Goal: Information Seeking & Learning: Learn about a topic

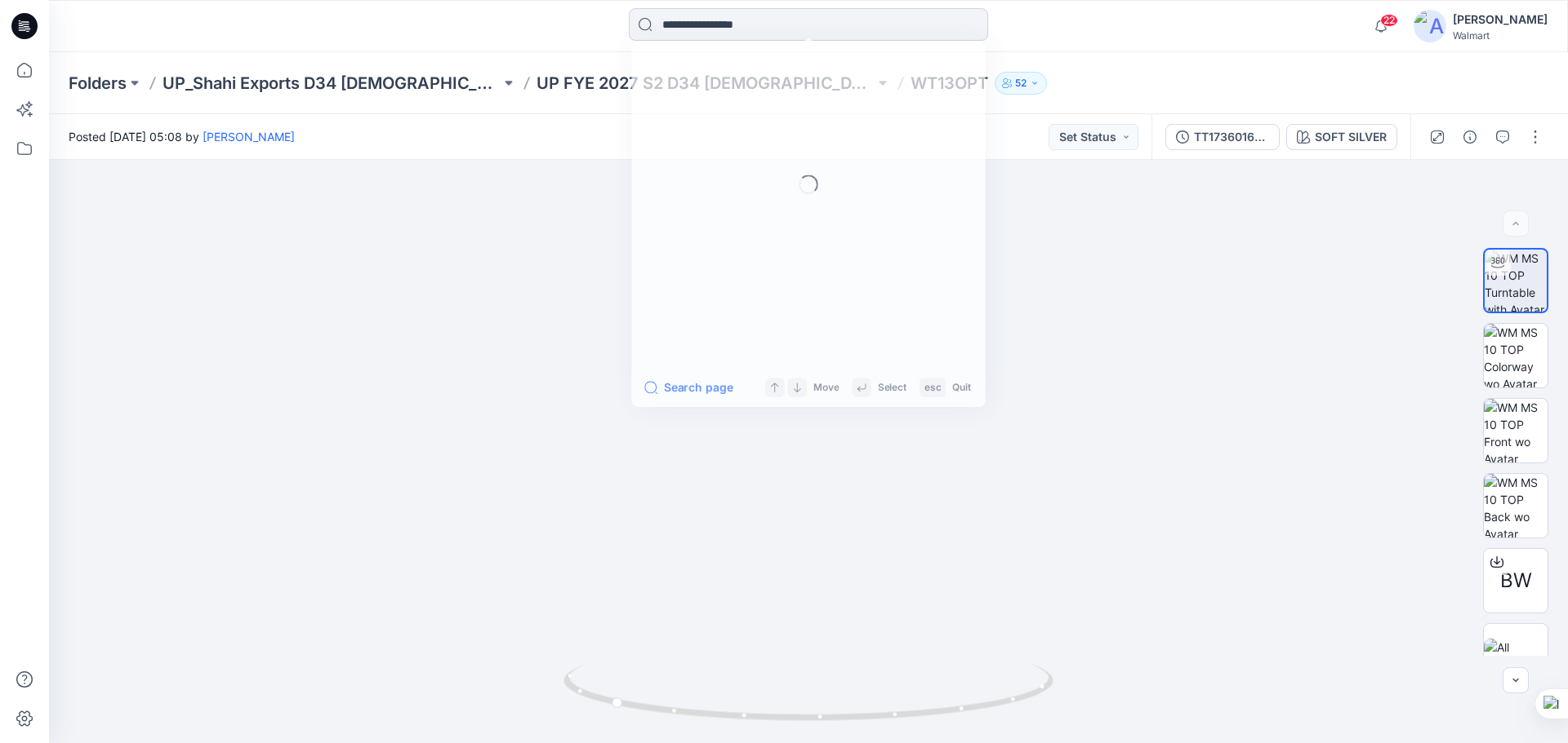
click at [695, 25] on input at bounding box center [808, 24] width 360 height 33
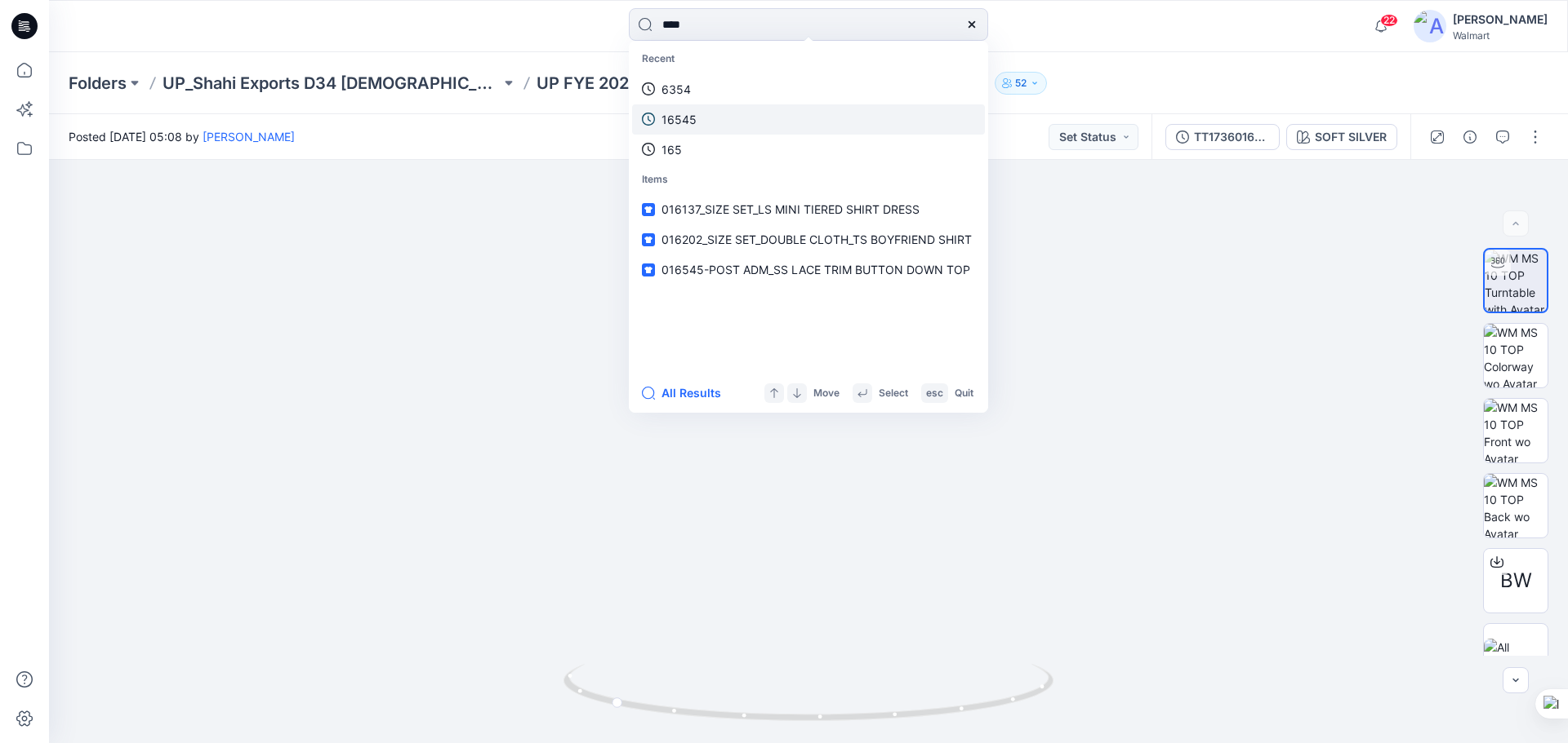
type input "****"
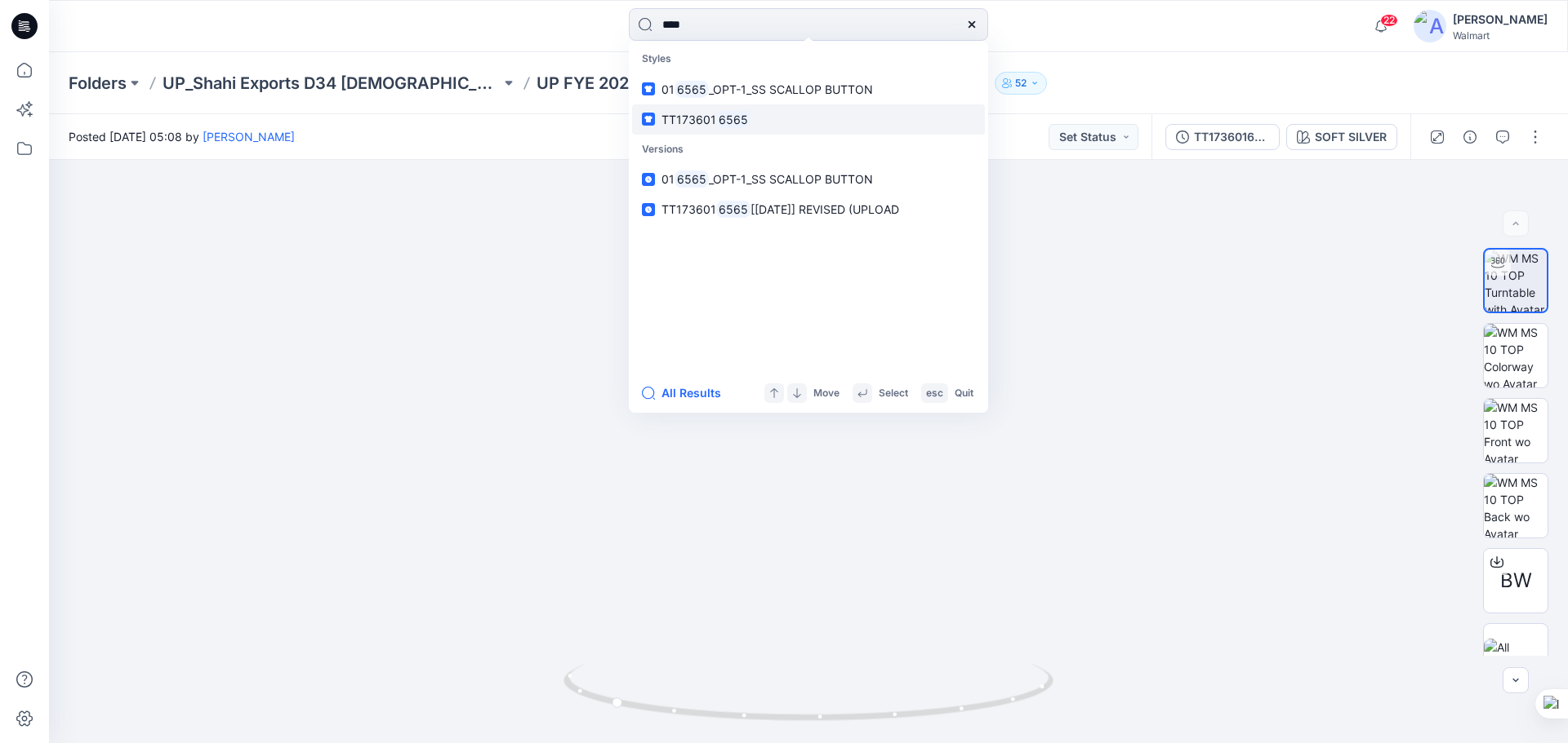
click at [724, 119] on mark "6565" at bounding box center [733, 119] width 35 height 19
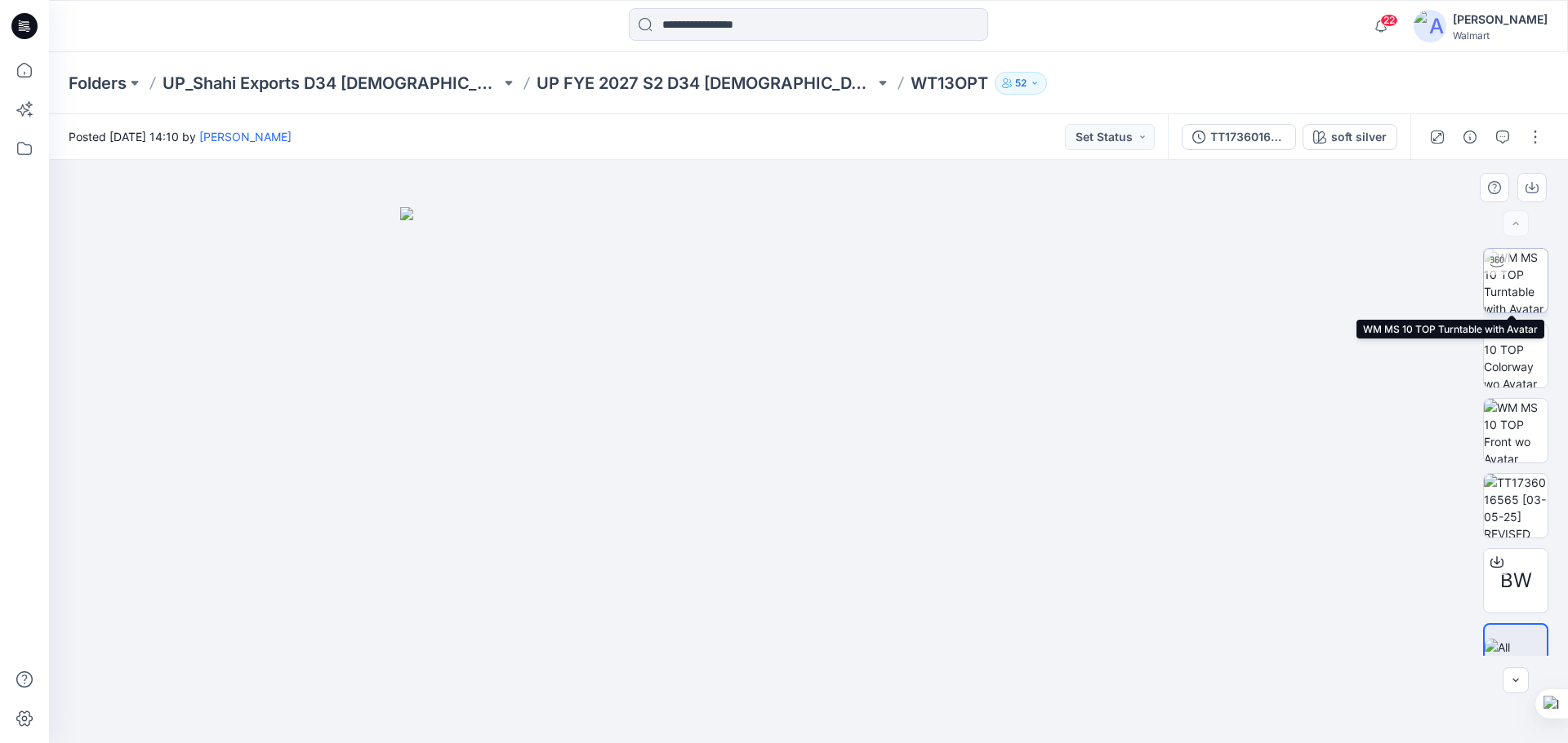
click at [1513, 293] on img at bounding box center [1516, 281] width 64 height 63
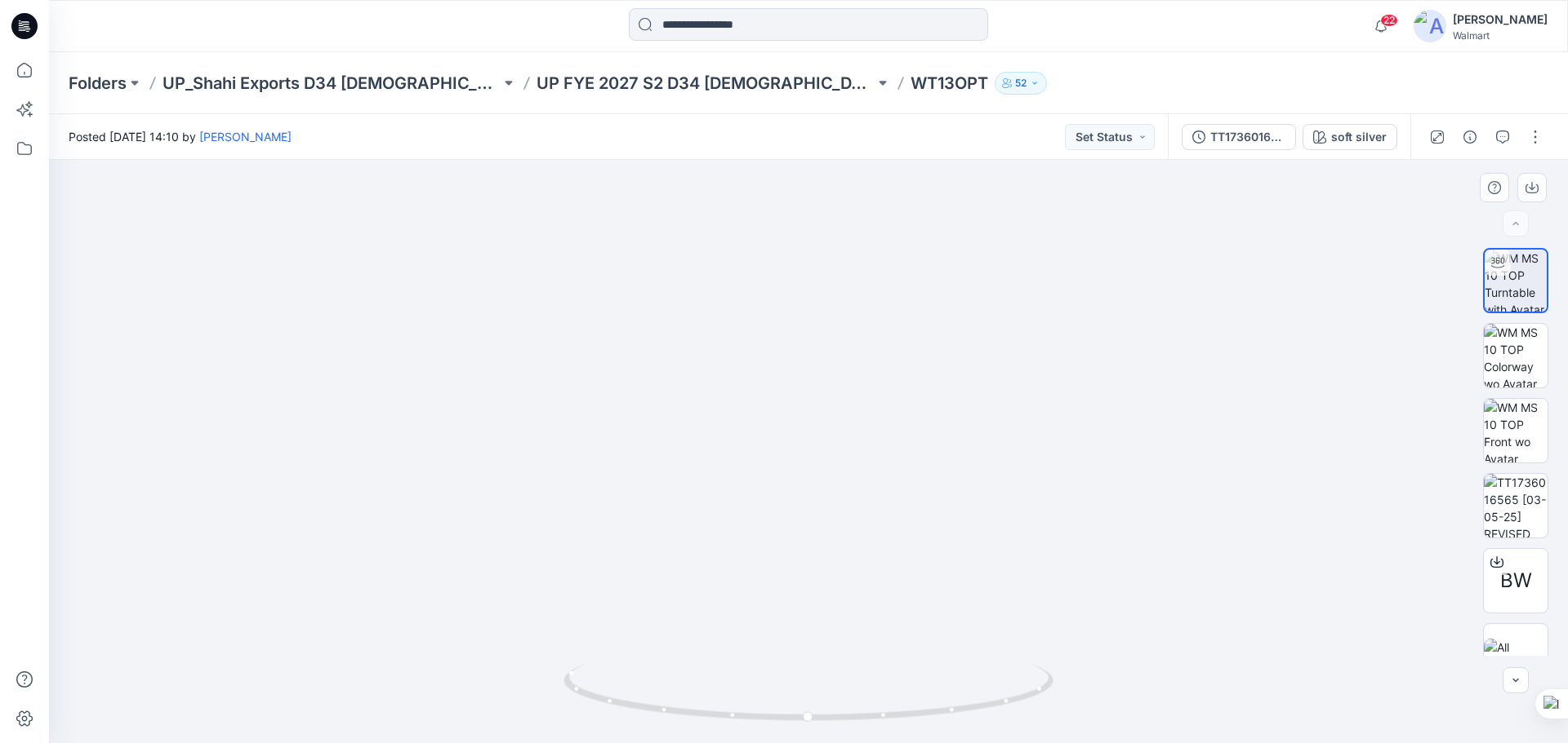
drag, startPoint x: 821, startPoint y: 386, endPoint x: 816, endPoint y: 565, distance: 179.1
click at [816, 565] on img at bounding box center [808, 428] width 1293 height 629
drag, startPoint x: 1173, startPoint y: 507, endPoint x: 1108, endPoint y: 498, distance: 65.6
click at [1108, 498] on img at bounding box center [808, 422] width 1374 height 641
drag, startPoint x: 1030, startPoint y: 698, endPoint x: 919, endPoint y: 685, distance: 111.8
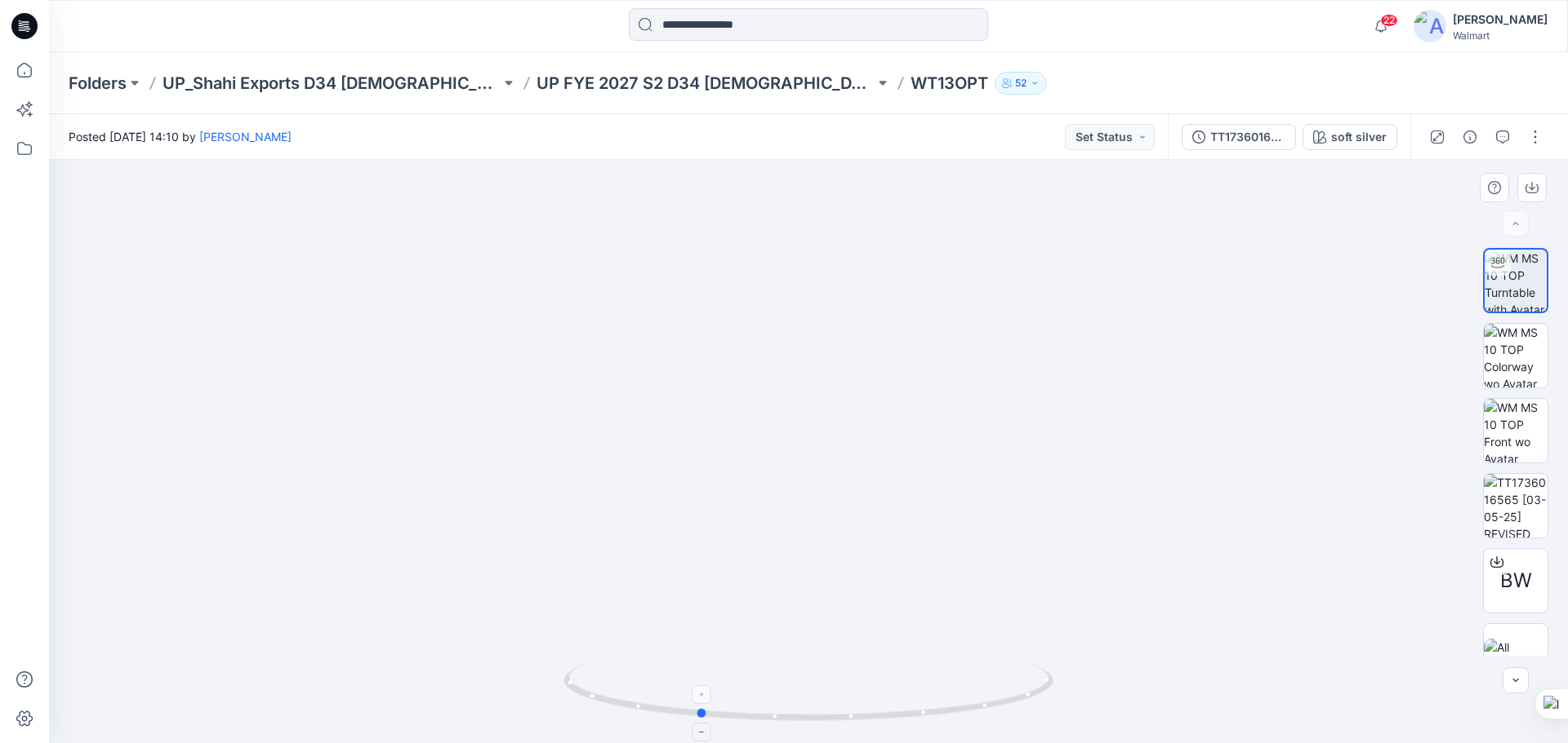
click at [919, 685] on icon at bounding box center [810, 695] width 494 height 62
drag, startPoint x: 999, startPoint y: 704, endPoint x: 1095, endPoint y: 679, distance: 99.2
click at [1095, 679] on div at bounding box center [808, 451] width 1519 height 583
